Goal: Task Accomplishment & Management: Complete application form

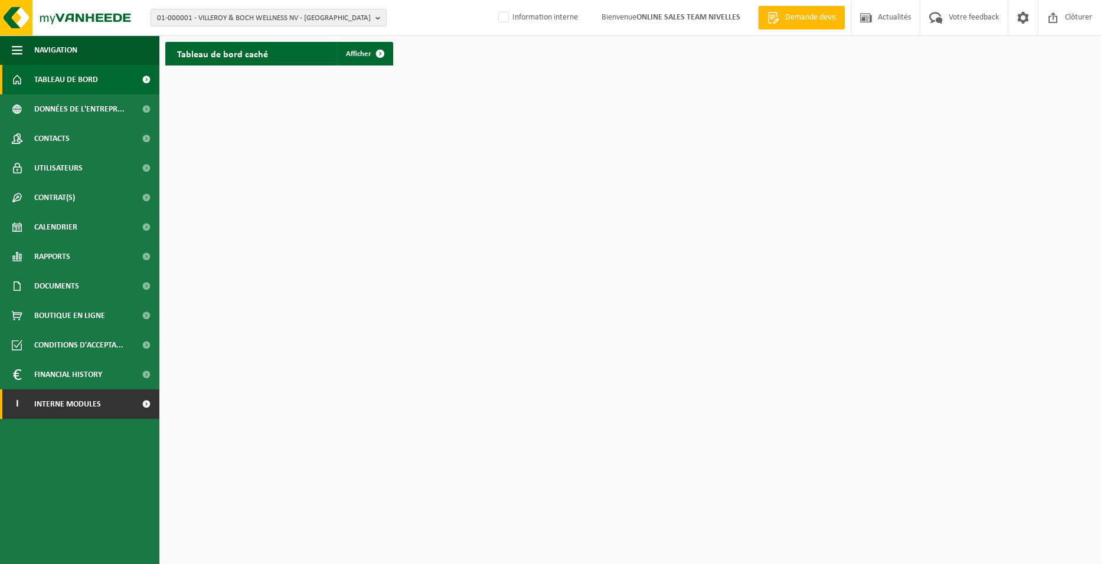
click at [126, 409] on link "I Interne modules" at bounding box center [79, 405] width 159 height 30
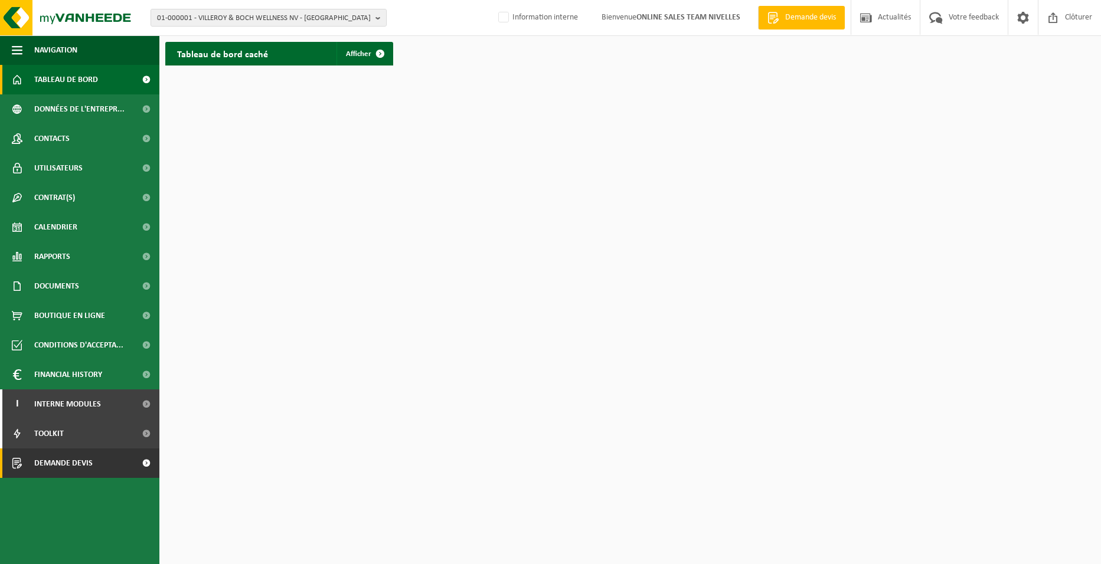
click at [106, 466] on link "Demande devis" at bounding box center [79, 464] width 159 height 30
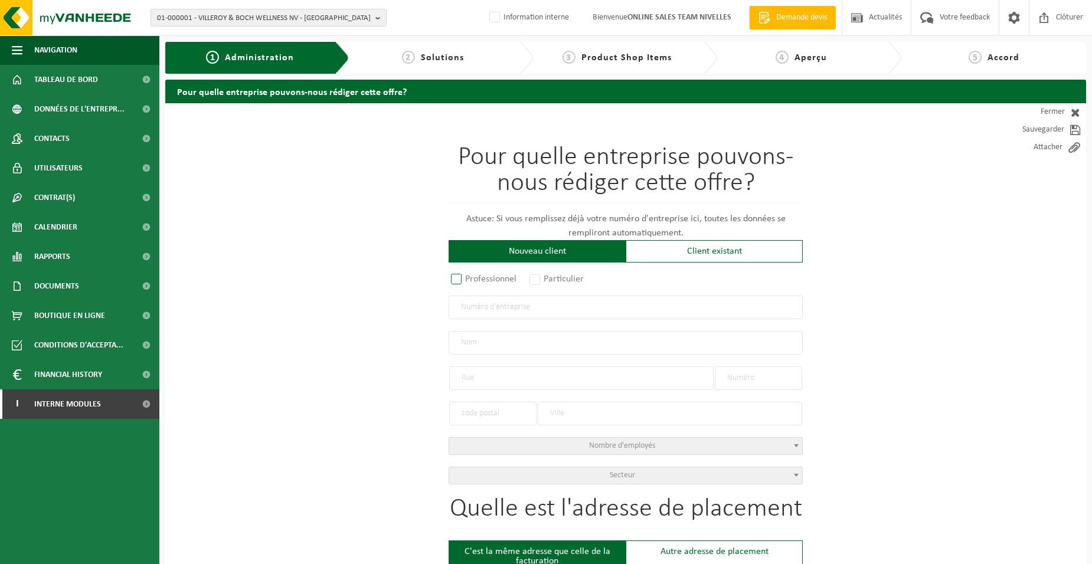
click at [480, 282] on label "Professionnel" at bounding box center [484, 279] width 71 height 17
click at [476, 282] on input "Professionnel" at bounding box center [472, 280] width 8 height 8
radio input "true"
click at [496, 309] on input "text" at bounding box center [626, 308] width 354 height 24
click at [492, 311] on input "text" at bounding box center [626, 308] width 354 height 24
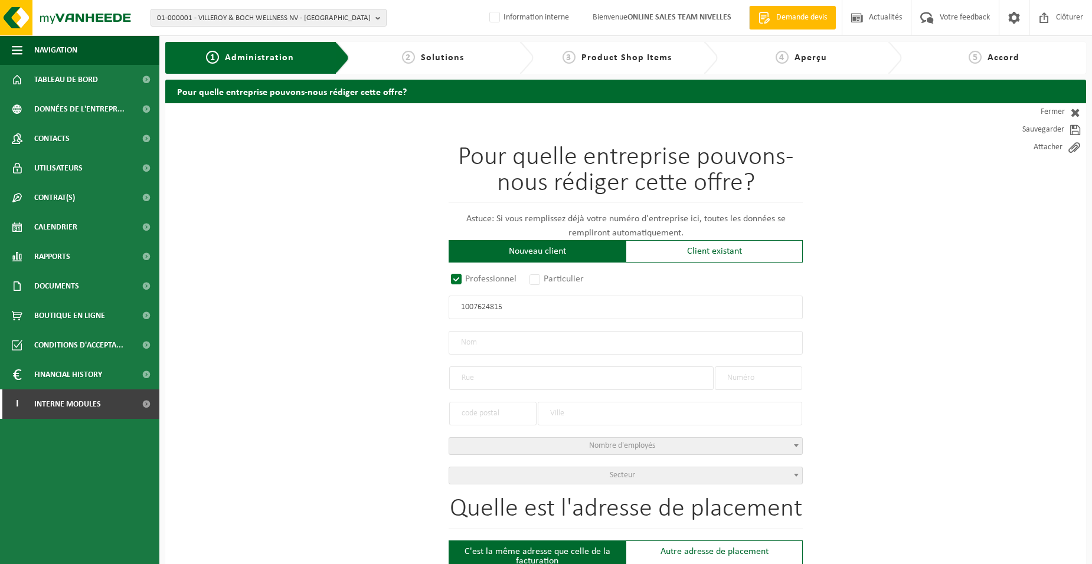
type input "1007624815"
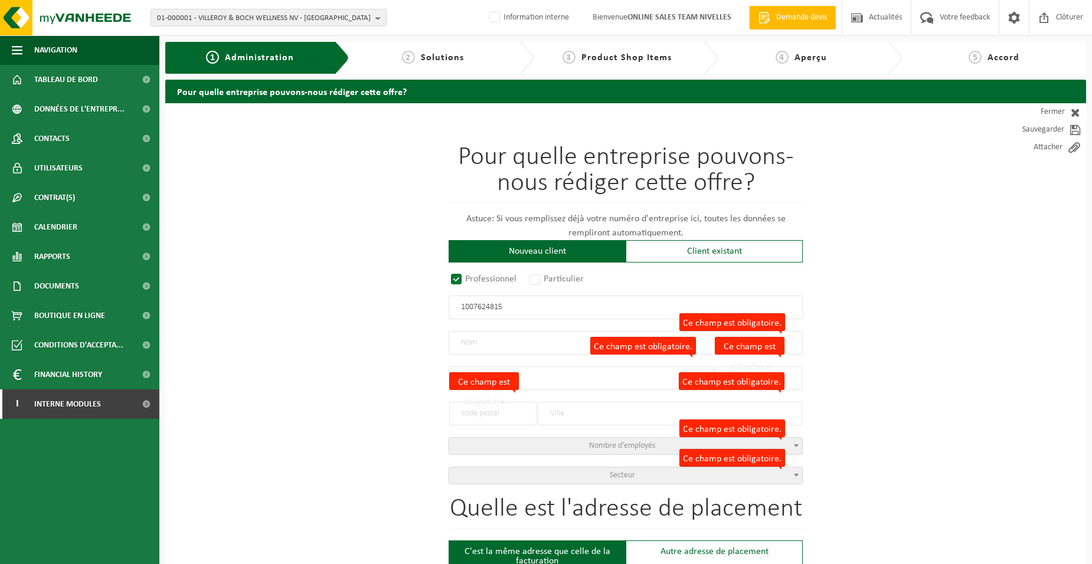
radio input "true"
type input "1007624815"
type input "ISEKO SRL"
type input "RUE DENIS VERDONCK"
type input "69"
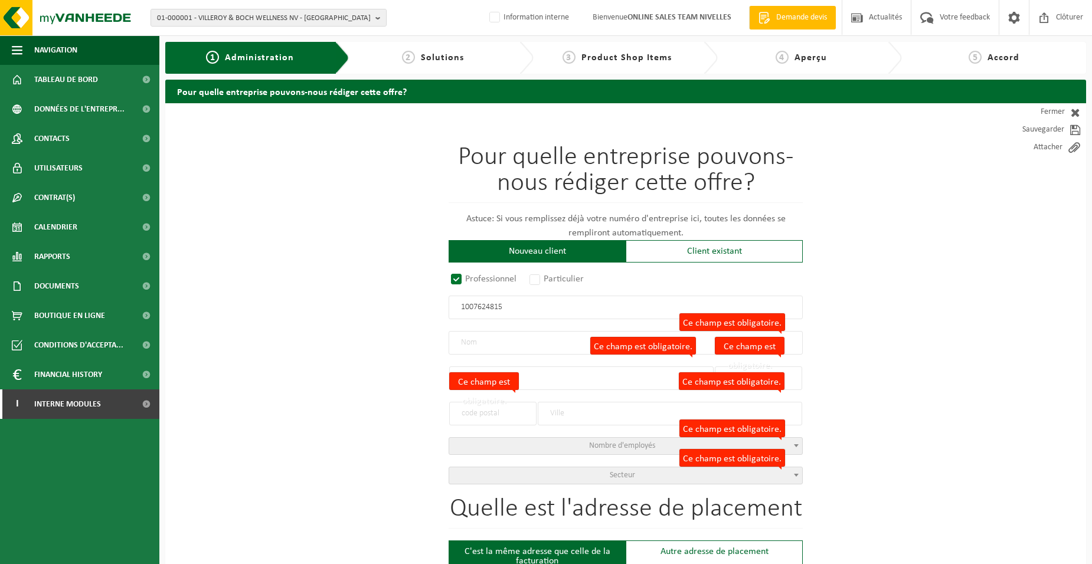
type input "1070"
type input "ANDERLECHT"
select select "D"
select select "NACE_4100"
type input "ISEKO SRL"
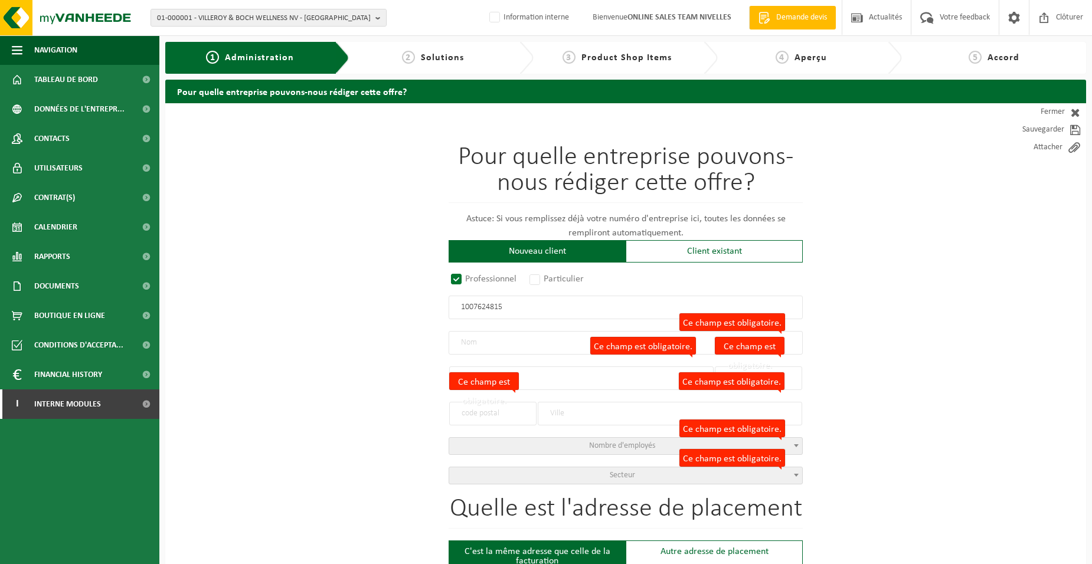
type input "RUE DENIS VERDONCK"
type input "69"
type input "1070"
type input "ANDERLECHT"
type input "2359696531"
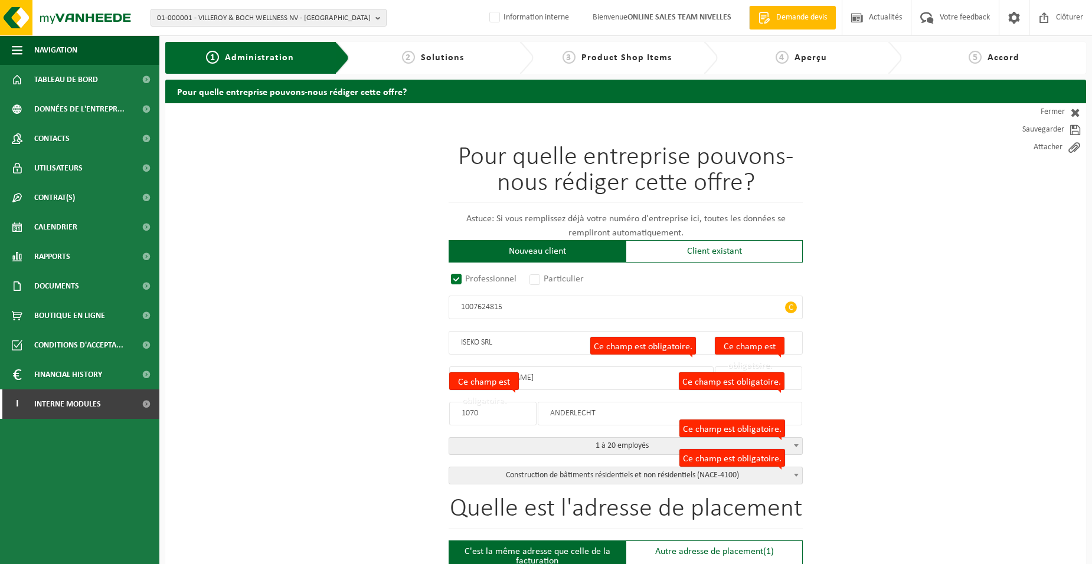
click at [489, 383] on label "Ce champ est obligatoire." at bounding box center [484, 382] width 70 height 18
click at [489, 402] on input "1070" at bounding box center [492, 414] width 87 height 24
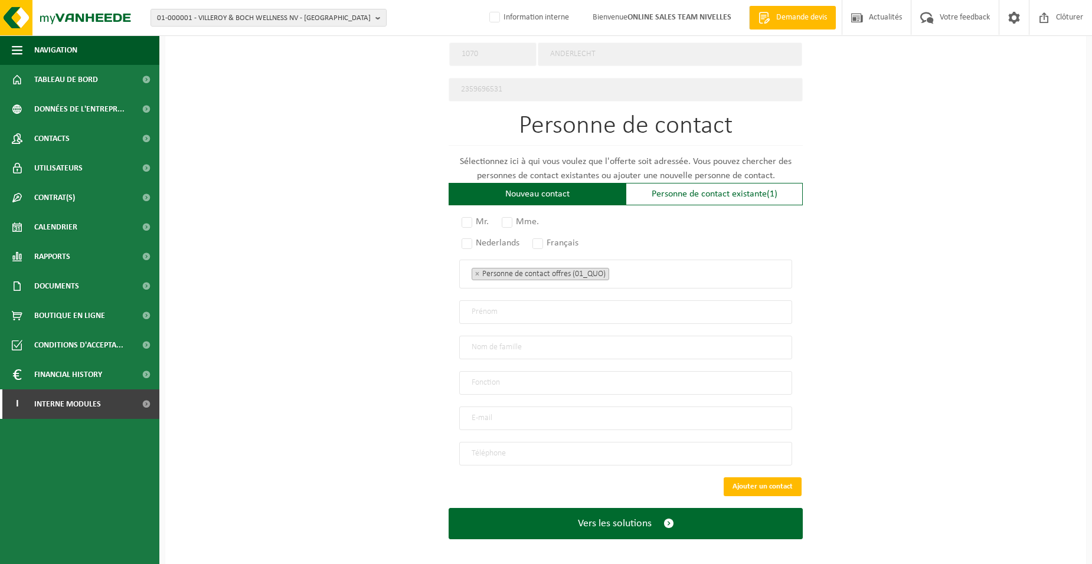
scroll to position [615, 0]
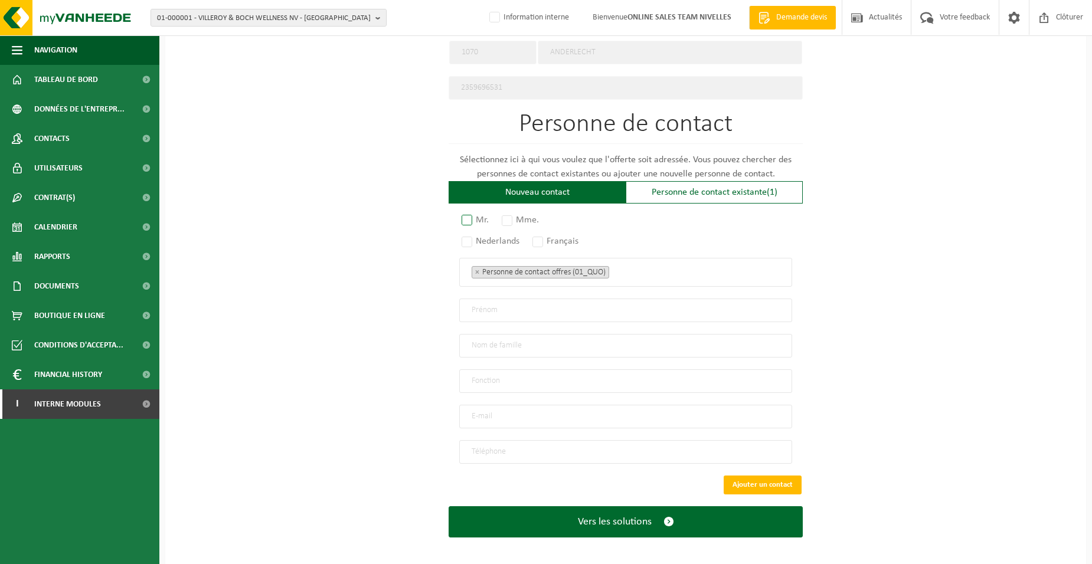
click at [463, 219] on label "Mr." at bounding box center [475, 220] width 33 height 17
radio input "true"
click at [541, 240] on label "Français" at bounding box center [556, 241] width 52 height 17
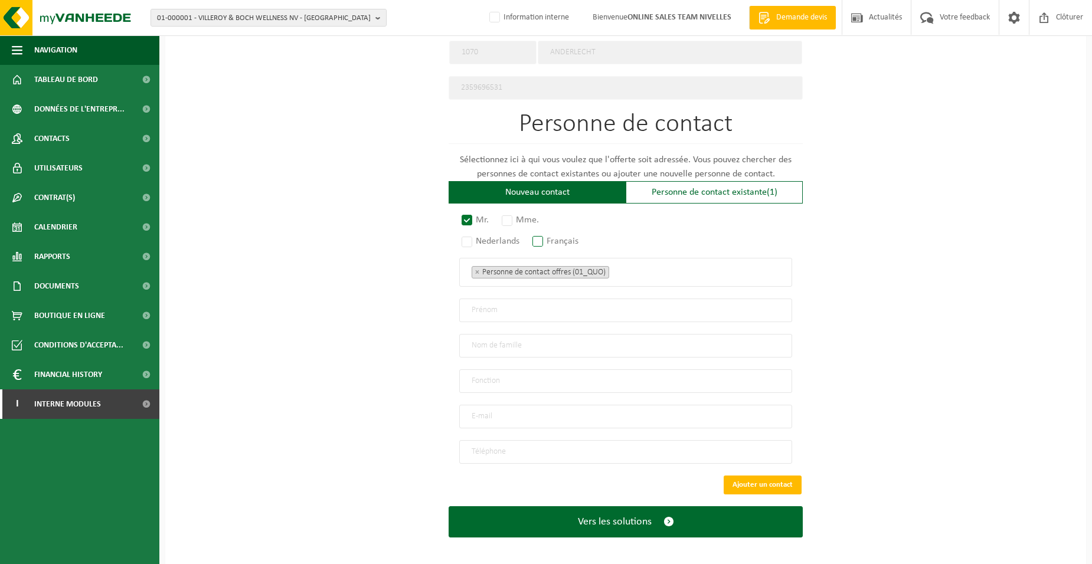
radio input "true"
click at [645, 274] on ul "× Personne de contact offres (01_QUO)" at bounding box center [626, 271] width 308 height 15
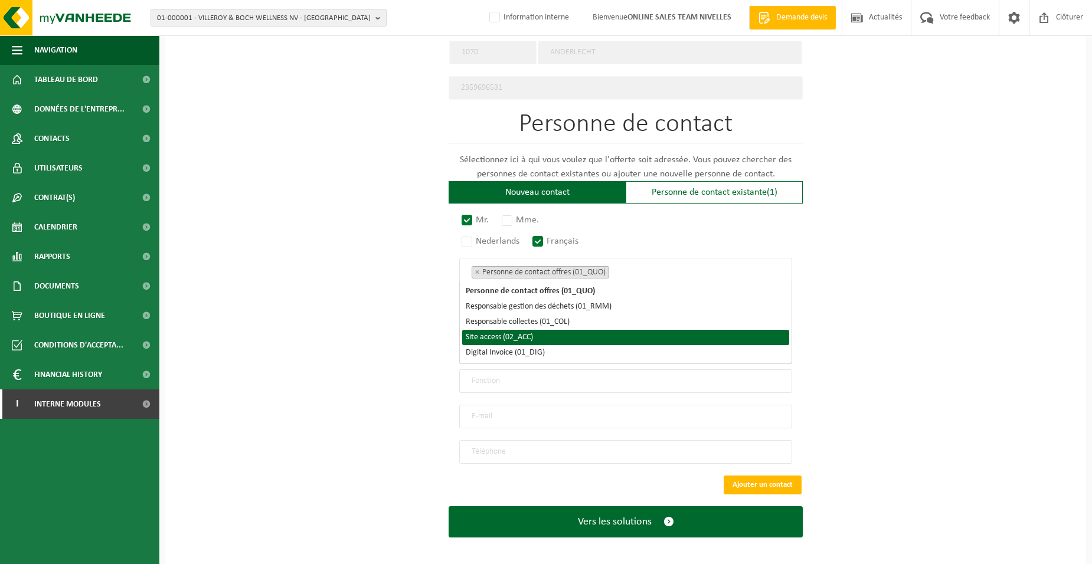
click at [528, 332] on li "Site access (02_ACC)" at bounding box center [625, 337] width 327 height 15
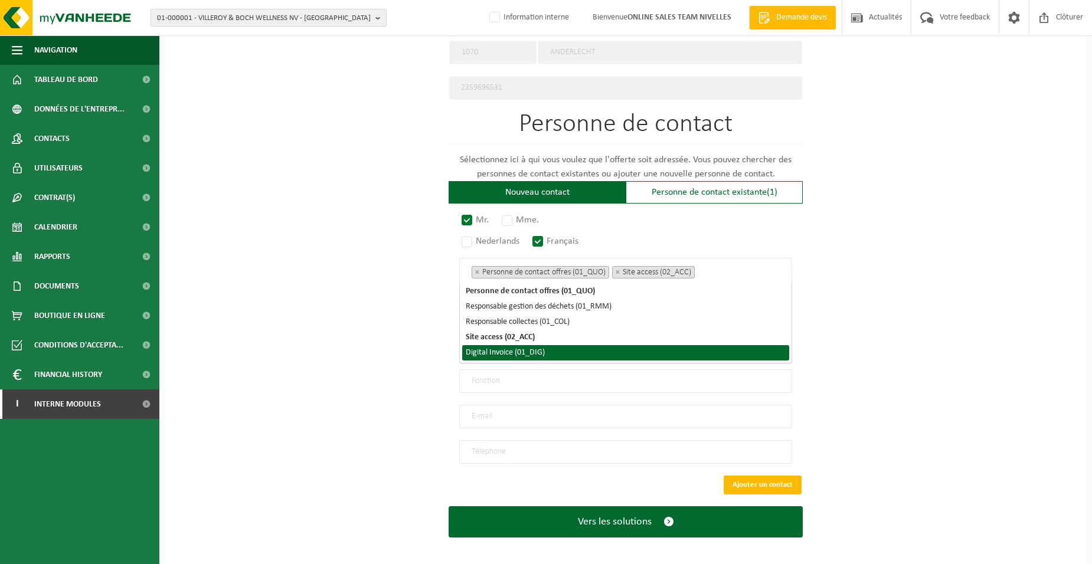
click at [531, 346] on li "Digital Invoice (01_DIG)" at bounding box center [625, 352] width 327 height 15
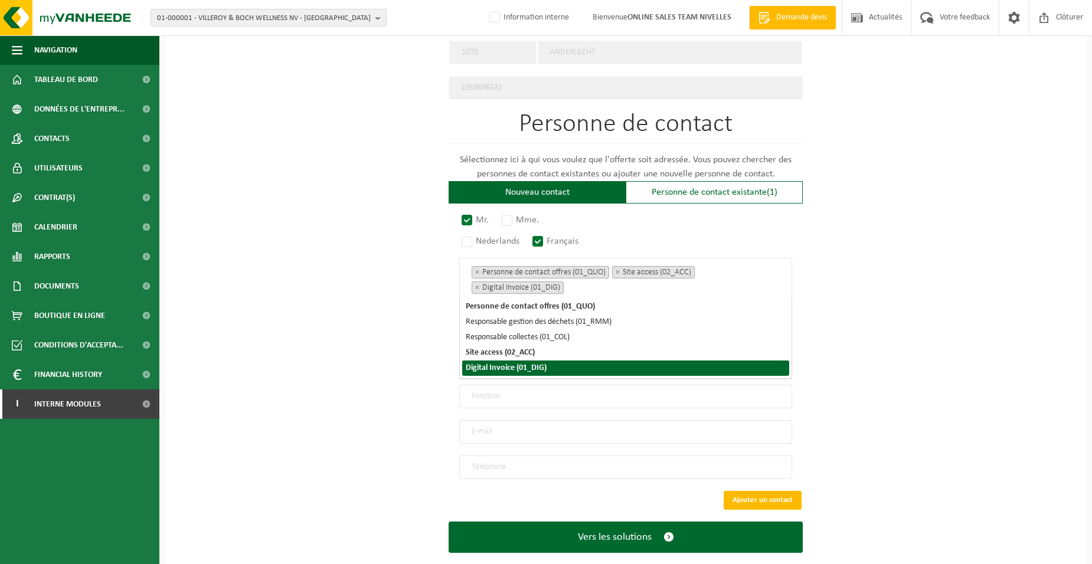
click at [407, 370] on div "Pour quelle entreprise pouvons-nous rédiger cette offre? Astuce: Si vous rempli…" at bounding box center [625, 36] width 921 height 1094
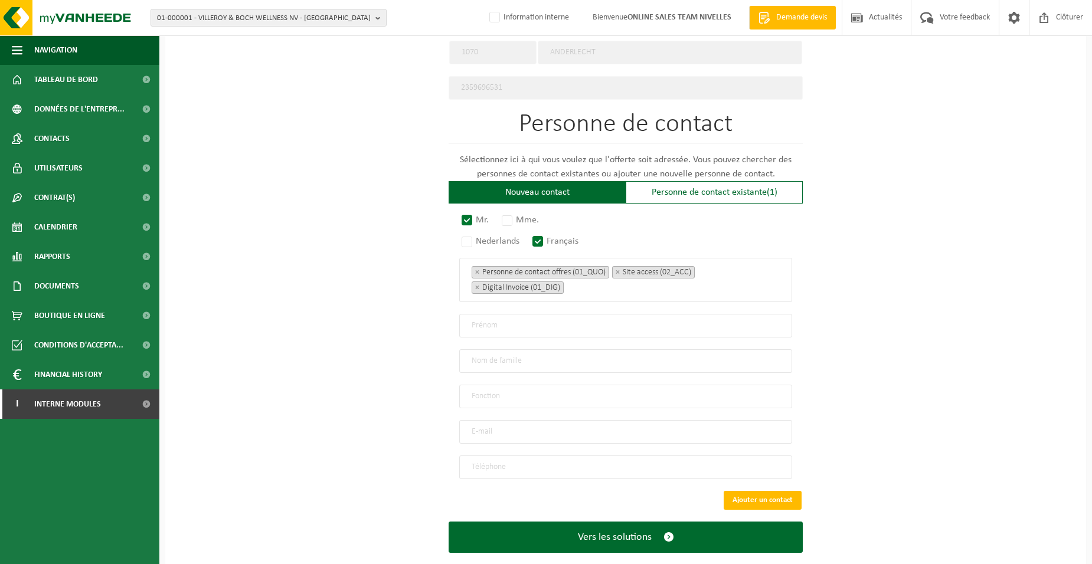
click at [501, 328] on input "text" at bounding box center [625, 326] width 333 height 24
type input "y"
type input "YASOSLAV"
click at [505, 352] on input "text" at bounding box center [625, 361] width 333 height 24
type input "NAUMENK"
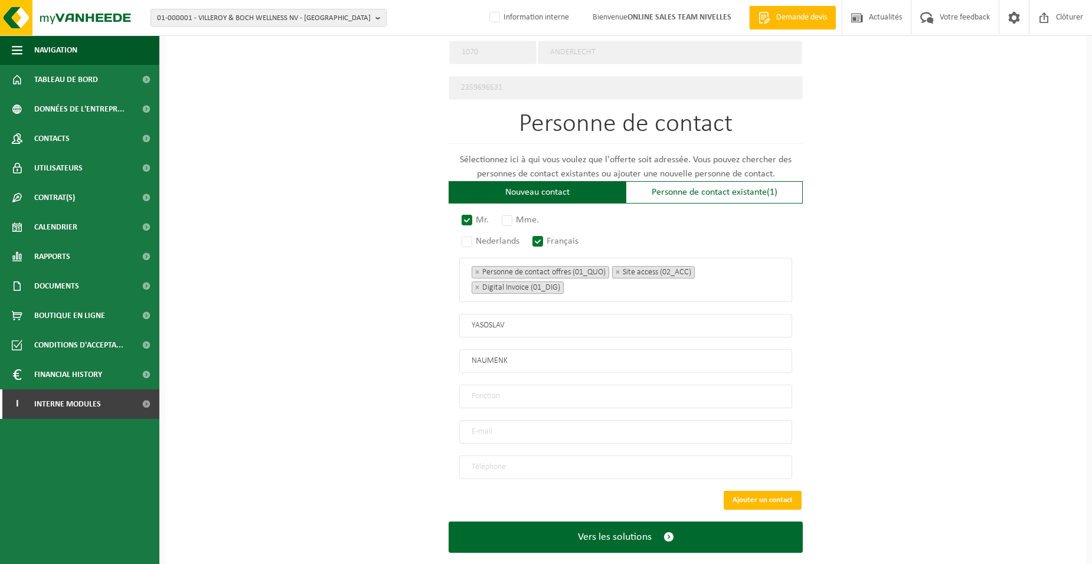
click at [538, 390] on input "text" at bounding box center [625, 397] width 333 height 24
type input "Directeur"
click at [494, 422] on input "email" at bounding box center [625, 432] width 333 height 24
type input "ISEKO.ISOLATION@GMAIL.COM"
click at [494, 459] on input "tel" at bounding box center [625, 468] width 333 height 24
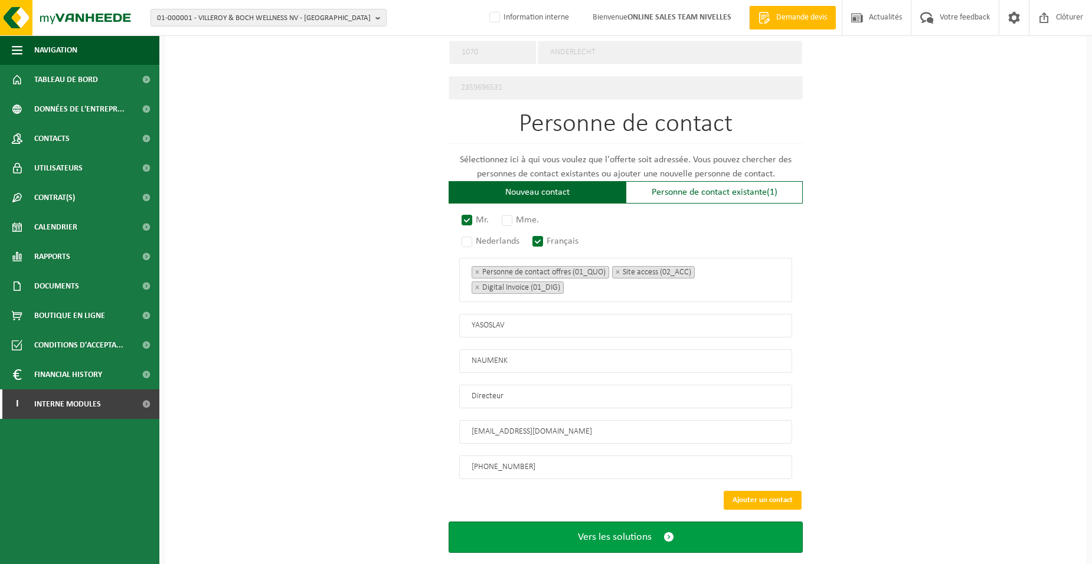
type input "+32 470 96 30 65"
click at [532, 525] on button "Vers les solutions" at bounding box center [626, 537] width 354 height 31
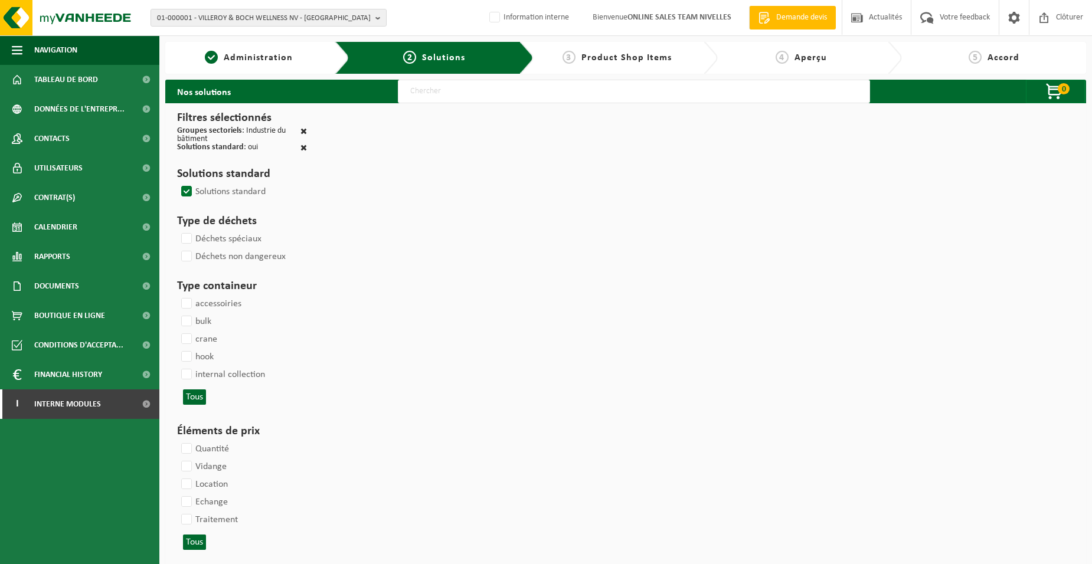
click at [435, 96] on input "text" at bounding box center [634, 92] width 472 height 24
type input "000052"
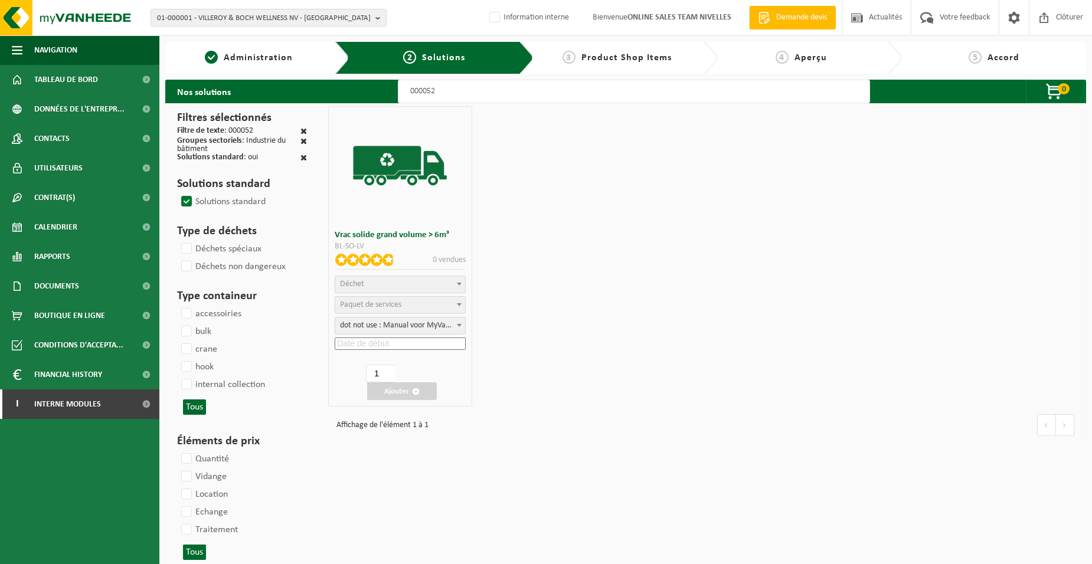
click at [374, 289] on span "Déchet" at bounding box center [399, 284] width 129 height 17
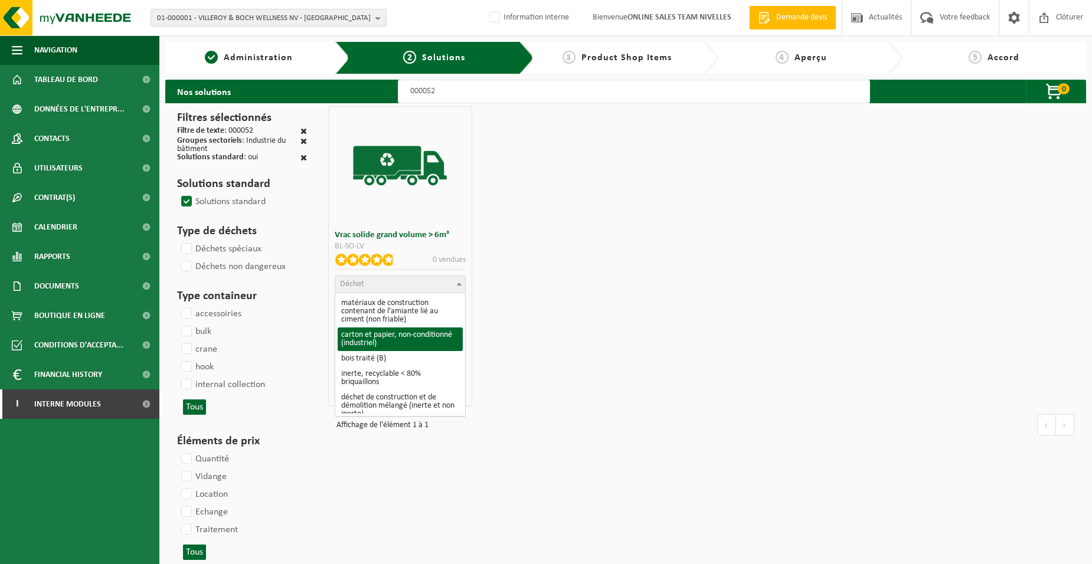
scroll to position [177, 0]
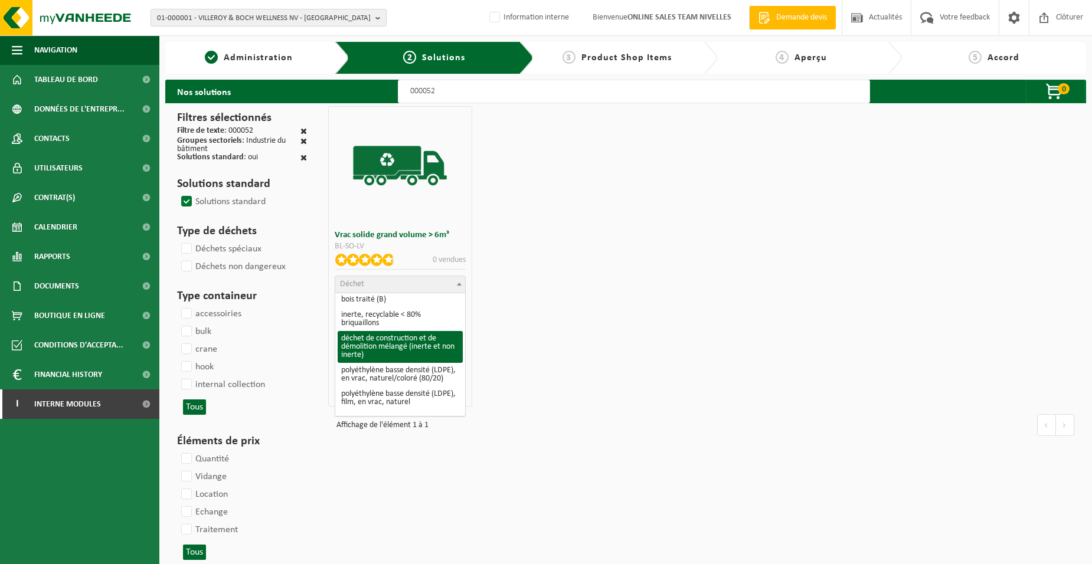
select select "31"
select select
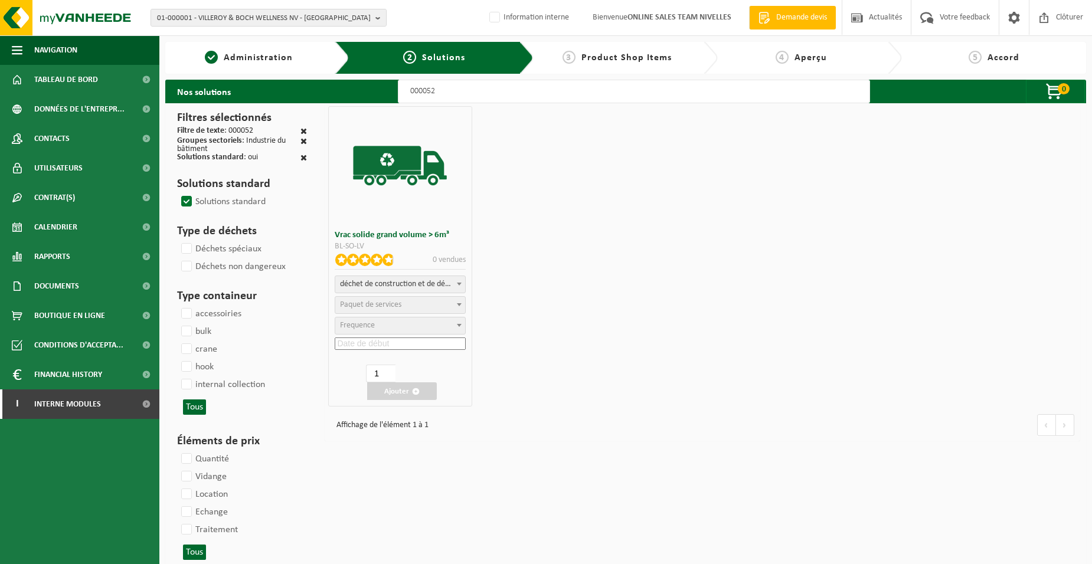
select select
select select "47"
select select "25"
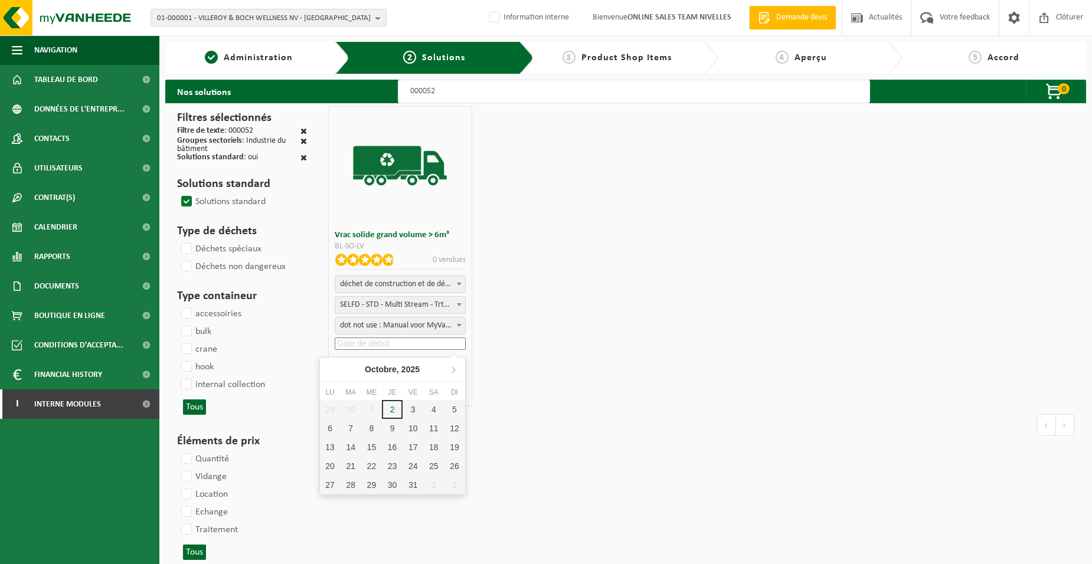
click at [395, 346] on input at bounding box center [400, 344] width 130 height 12
click at [414, 409] on div "3" at bounding box center [413, 409] width 21 height 19
type input "2025-10-03"
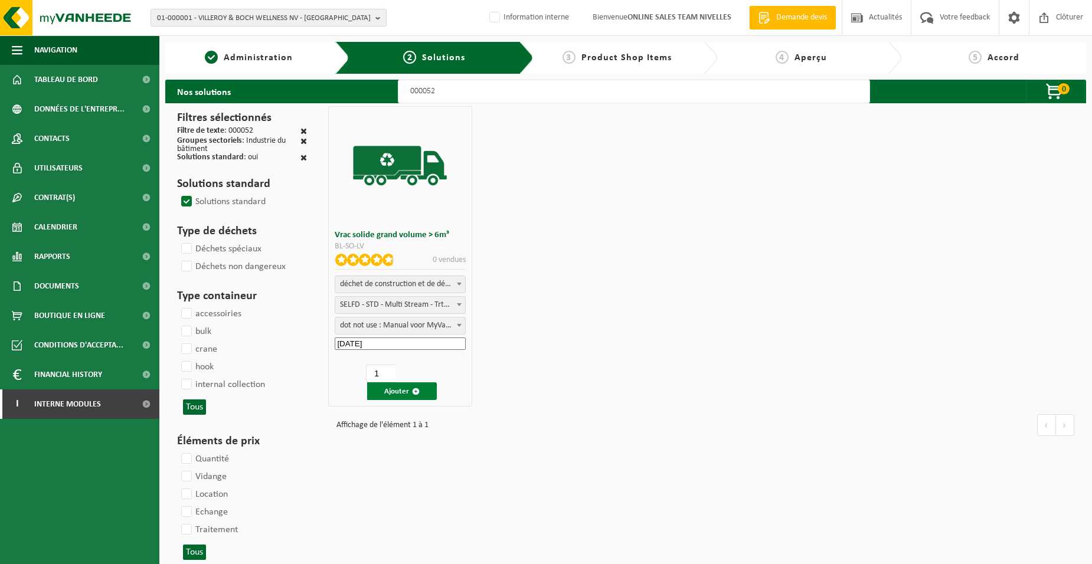
click at [400, 388] on button "Ajouter" at bounding box center [402, 392] width 70 height 18
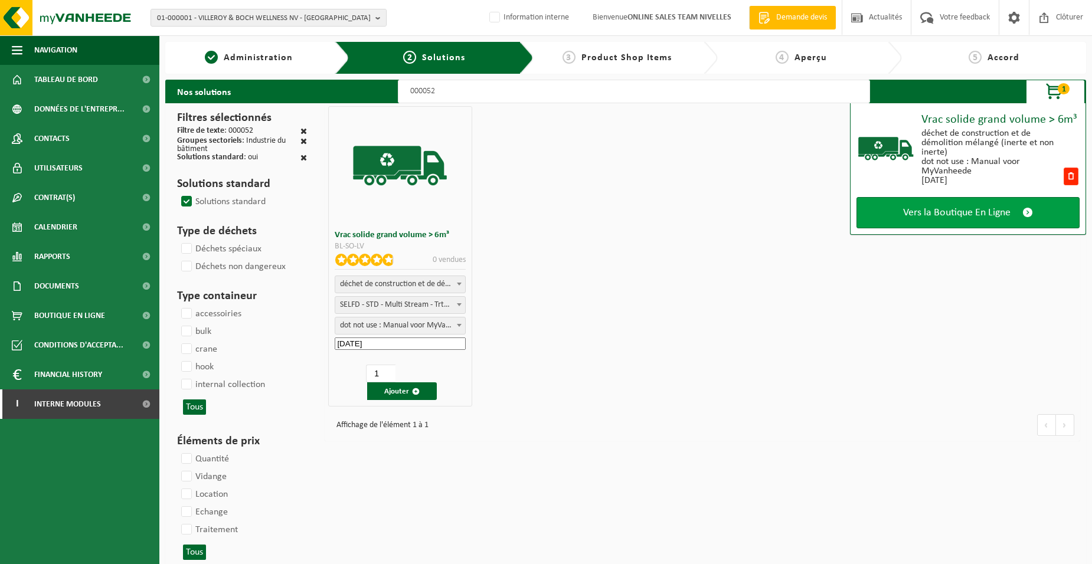
click at [940, 215] on span "Vers la Boutique En Ligne" at bounding box center [956, 213] width 107 height 12
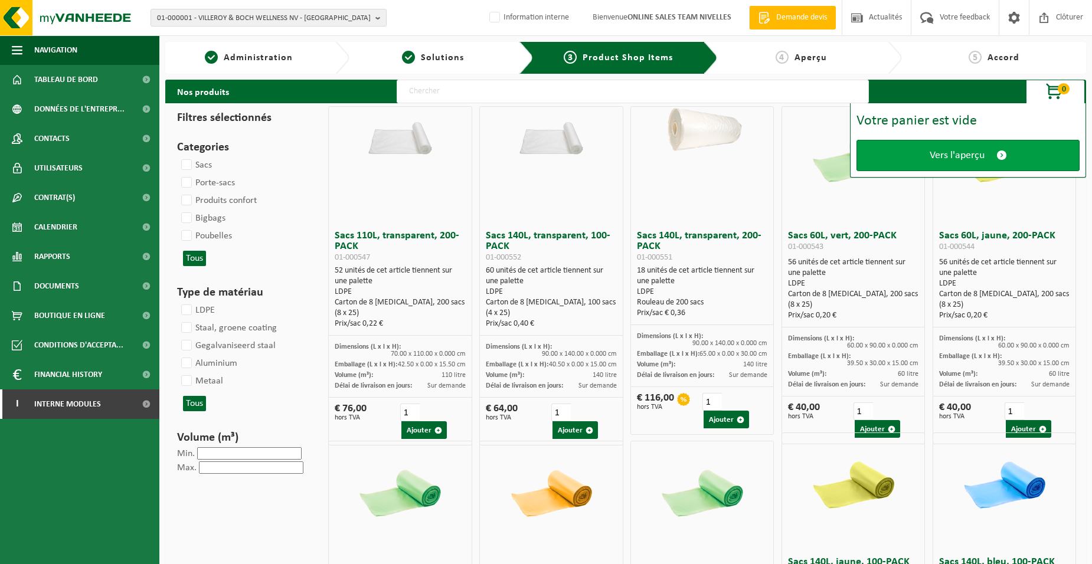
click at [895, 151] on link "Vers l'aperçu" at bounding box center [968, 155] width 223 height 31
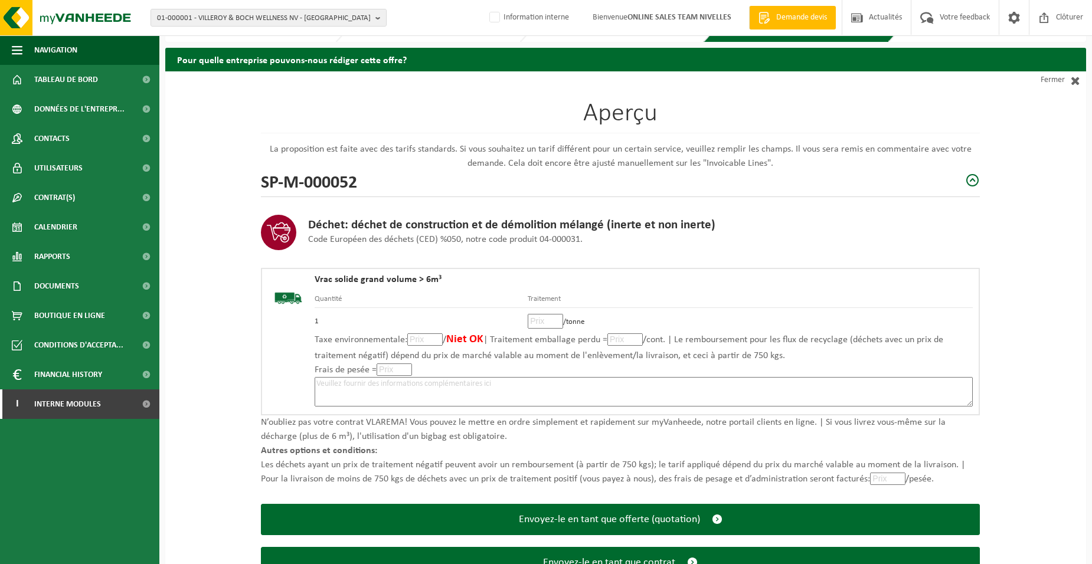
scroll to position [81, 0]
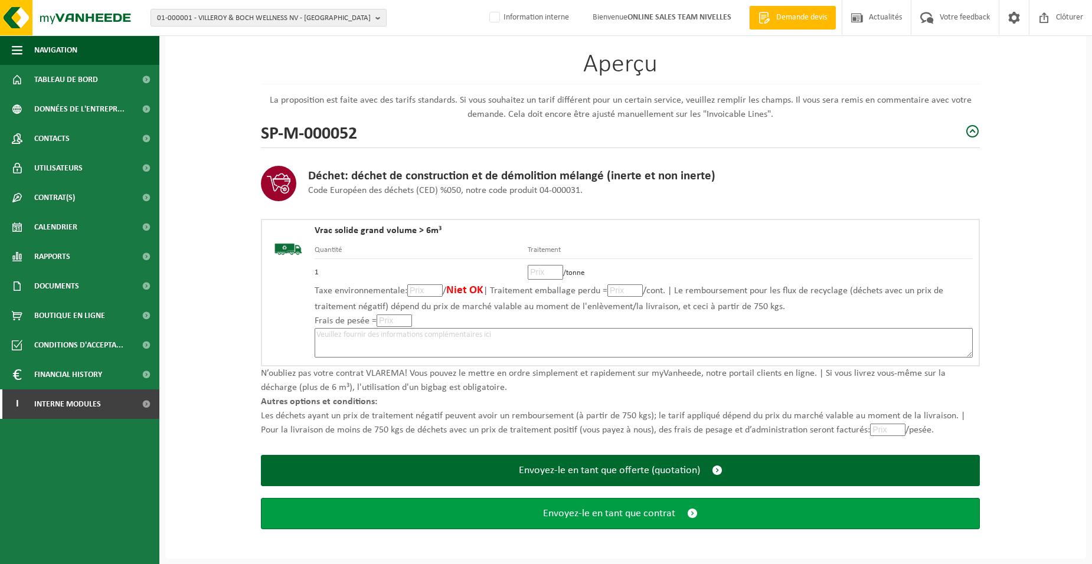
click at [548, 509] on span "Envoyez-le en tant que contrat" at bounding box center [609, 514] width 132 height 12
